Goal: Communication & Community: Answer question/provide support

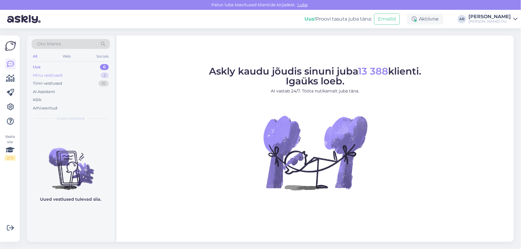
click at [92, 73] on div "Minu vestlused 2" at bounding box center [71, 75] width 78 height 8
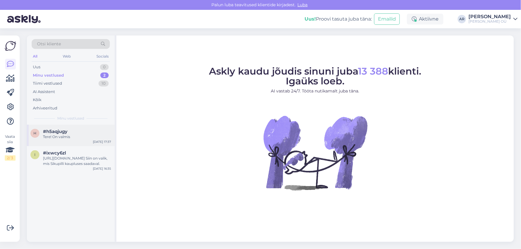
click at [77, 144] on div "h #h5aqjugy Tere! On valmis Sep 15 17:37" at bounding box center [71, 136] width 88 height 22
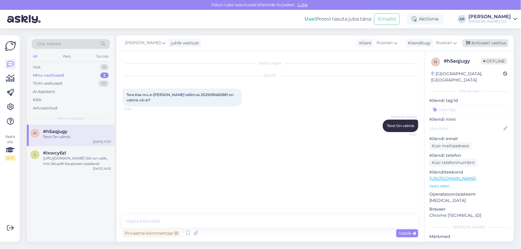
click at [491, 39] on div "Anna Ryndina juhib vestlust Klient Russian Klienditugi Russian Arhiveeri vestlus" at bounding box center [314, 44] width 397 height 16
click at [490, 42] on div "Arhiveeri vestlus" at bounding box center [486, 43] width 46 height 8
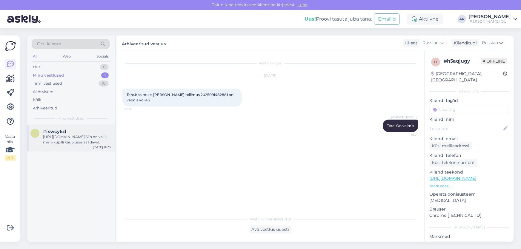
click at [74, 137] on div "https://onoff.ee/et/219-sugavkulmikud?q=Saadavus-Tallinn+Sikupilli+keskus Siin …" at bounding box center [77, 139] width 68 height 11
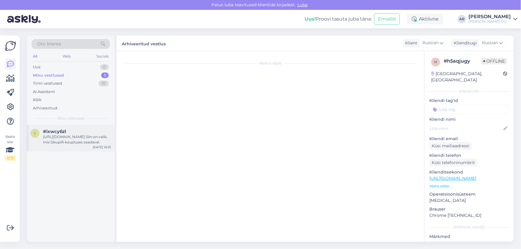
scroll to position [170, 0]
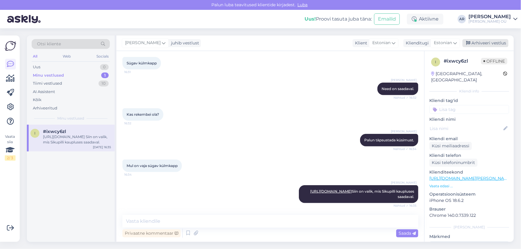
click at [483, 41] on div "Arhiveeri vestlus" at bounding box center [486, 43] width 46 height 8
